Goal: Transaction & Acquisition: Purchase product/service

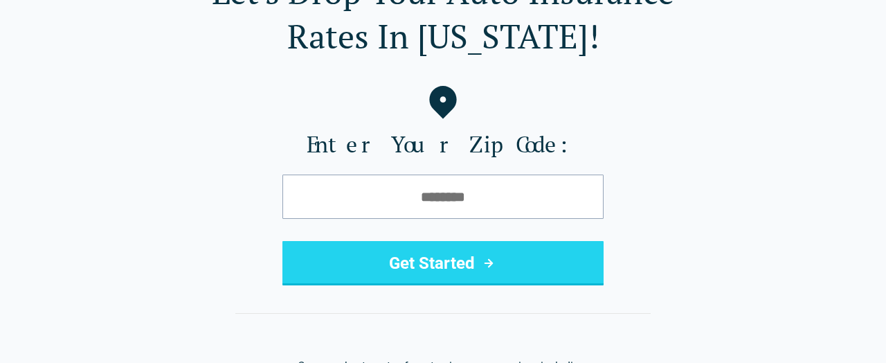
scroll to position [109, 0]
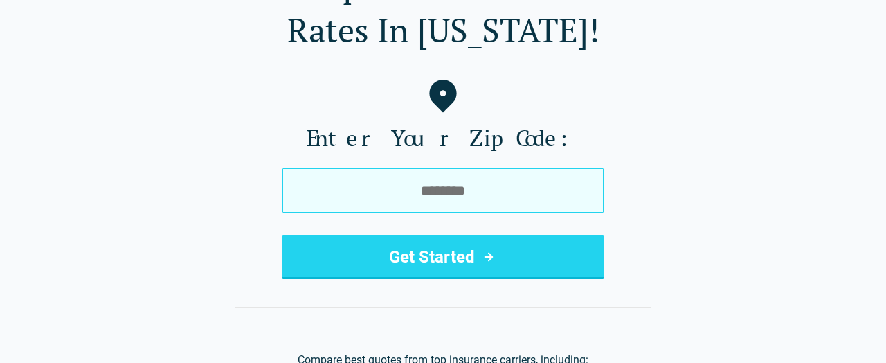
click at [452, 183] on input "tel" at bounding box center [442, 190] width 321 height 44
type input "*****"
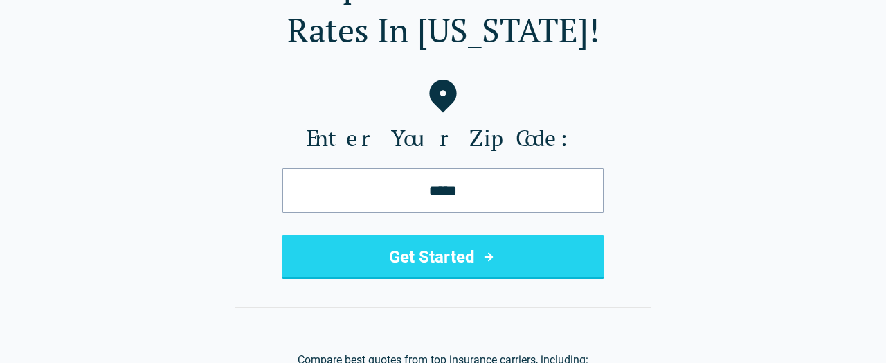
click at [434, 261] on button "Get Started" at bounding box center [442, 257] width 321 height 44
